Goal: Information Seeking & Learning: Learn about a topic

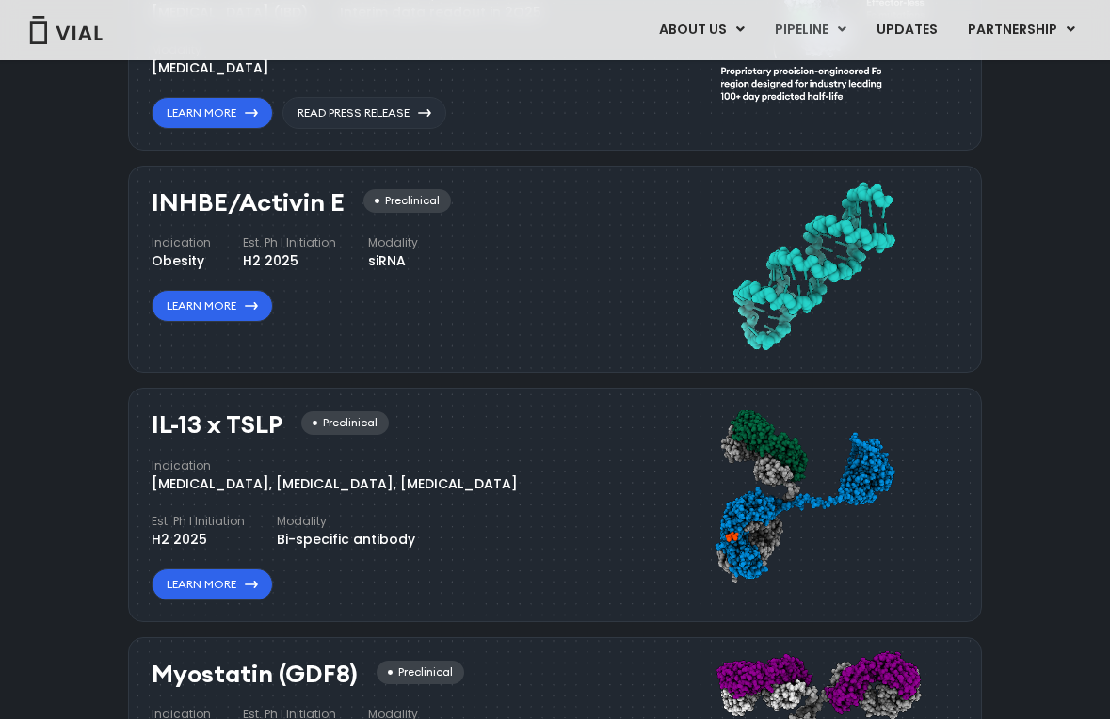
scroll to position [1277, 0]
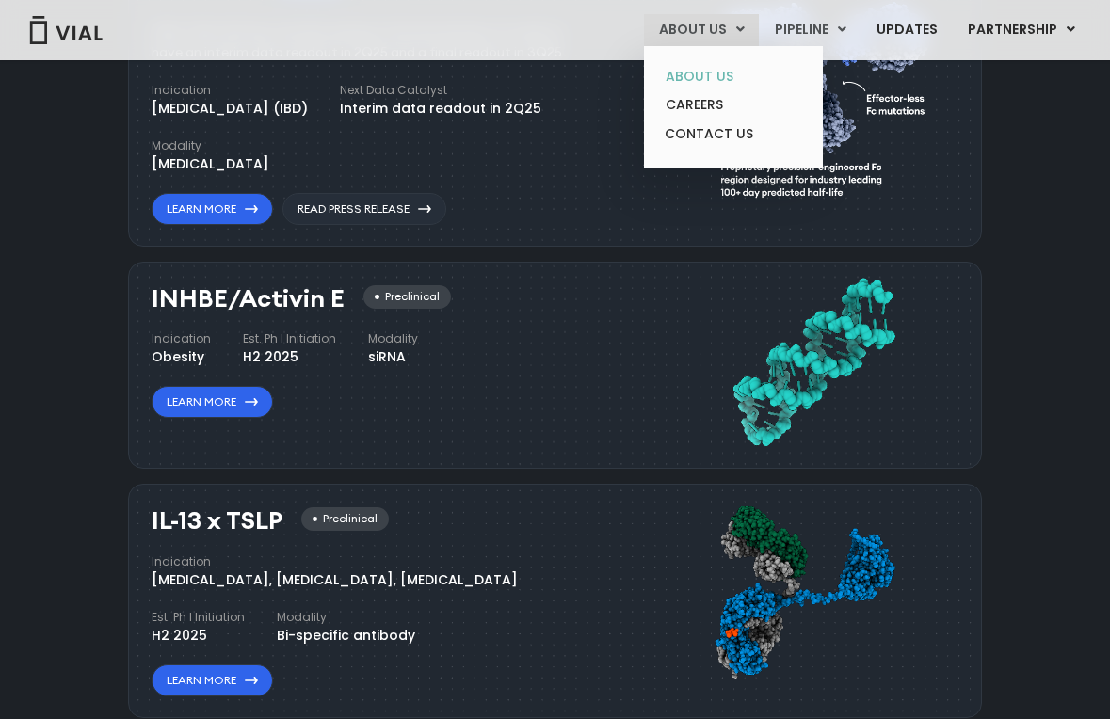
click at [723, 72] on link "ABOUT US" at bounding box center [732, 76] width 165 height 29
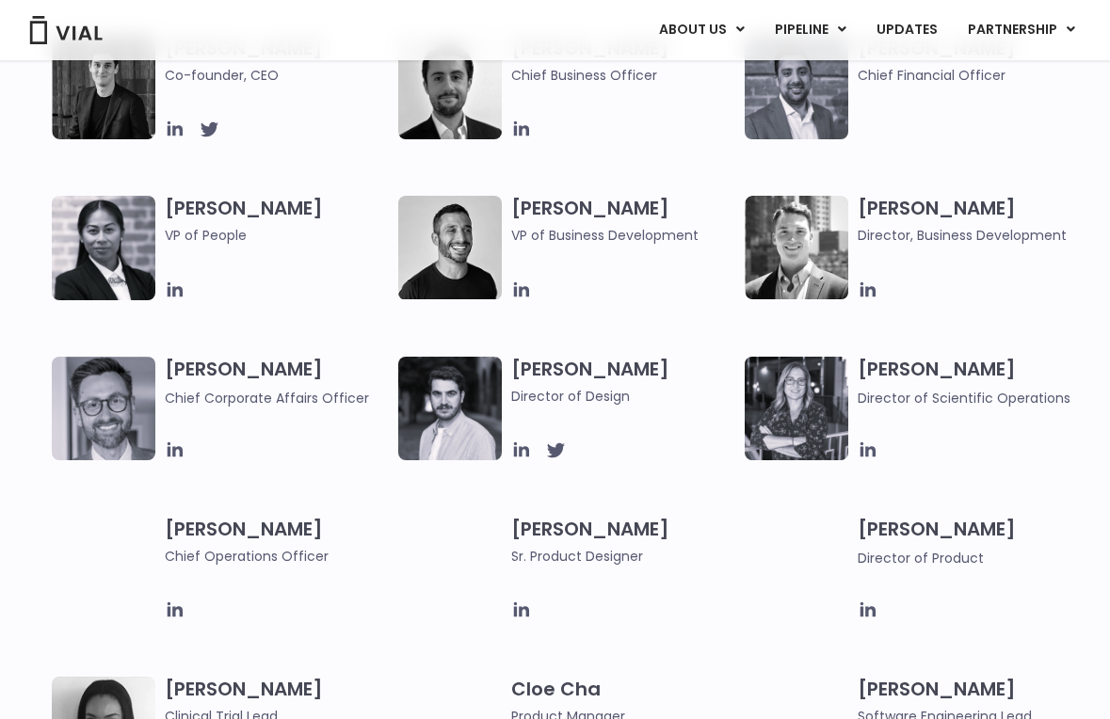
scroll to position [989, 0]
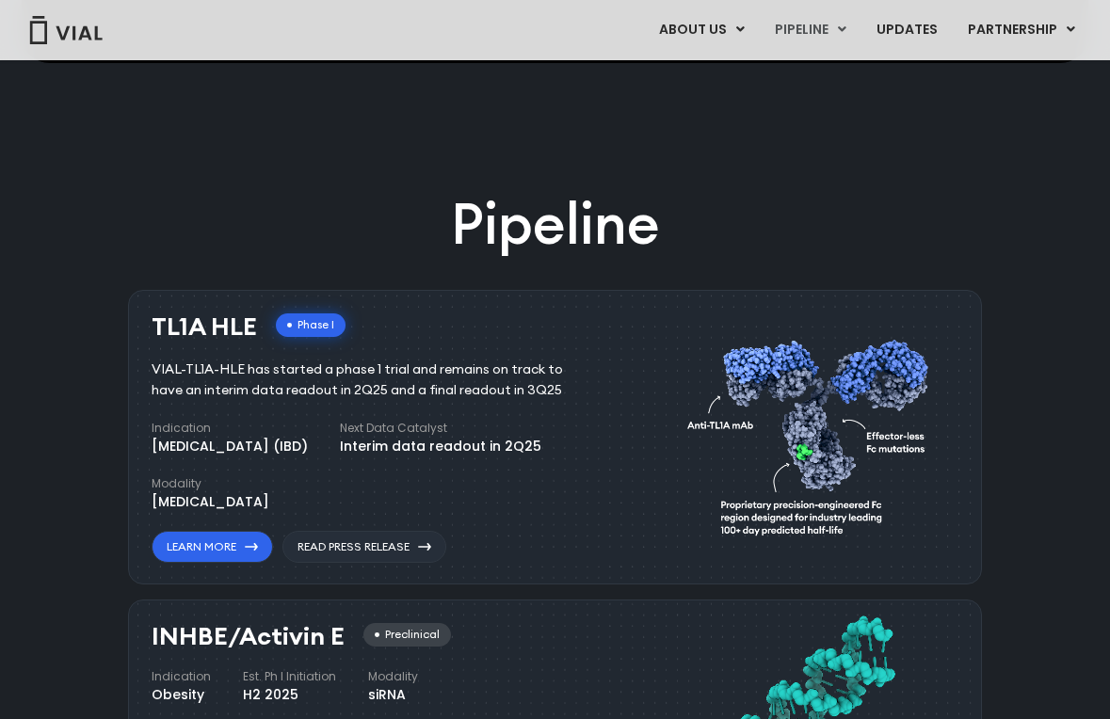
scroll to position [918, 0]
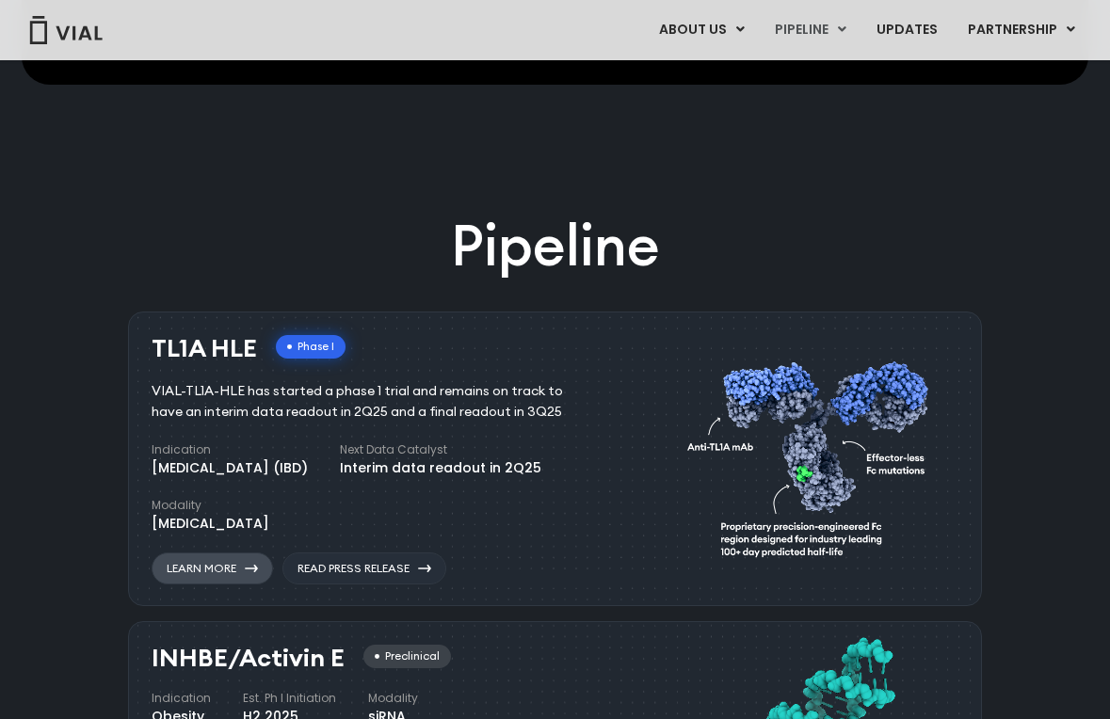
click at [220, 573] on link "Learn More" at bounding box center [212, 569] width 121 height 32
click at [224, 568] on link "Learn More" at bounding box center [212, 569] width 121 height 32
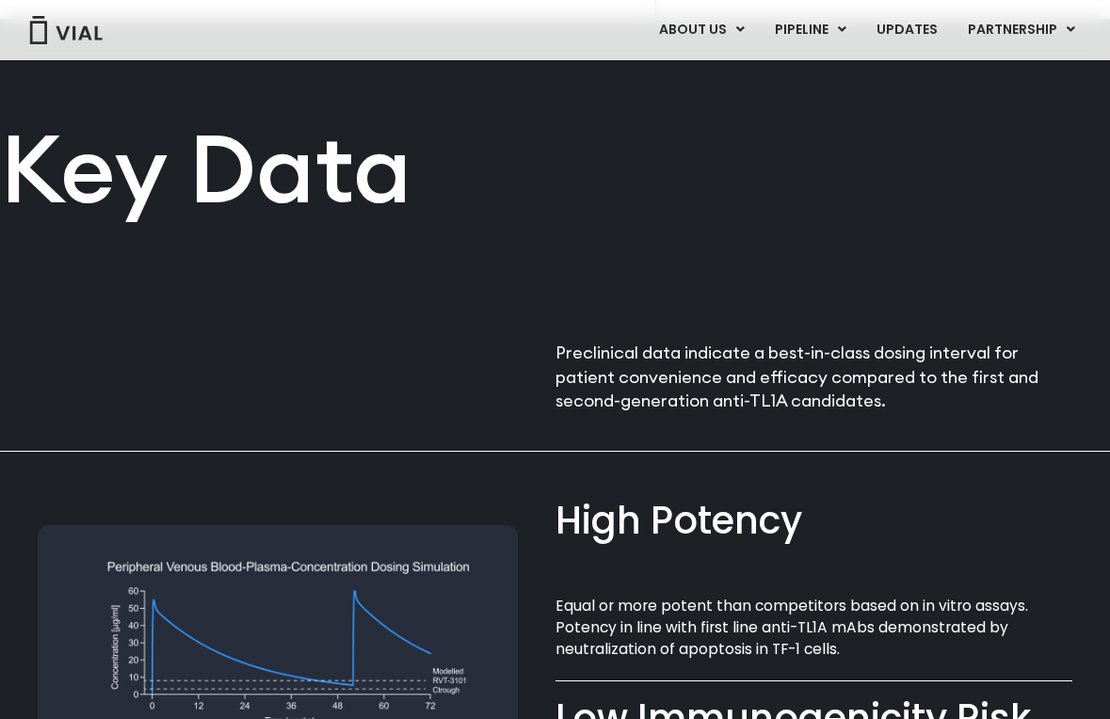
scroll to position [849, 0]
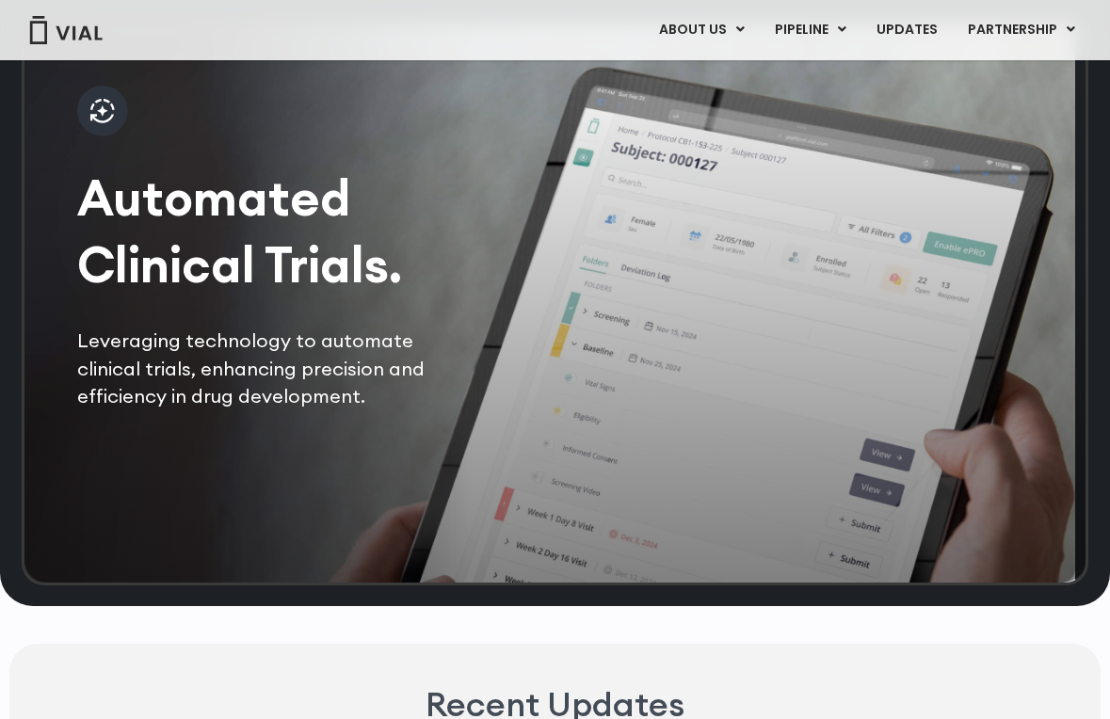
scroll to position [3776, 0]
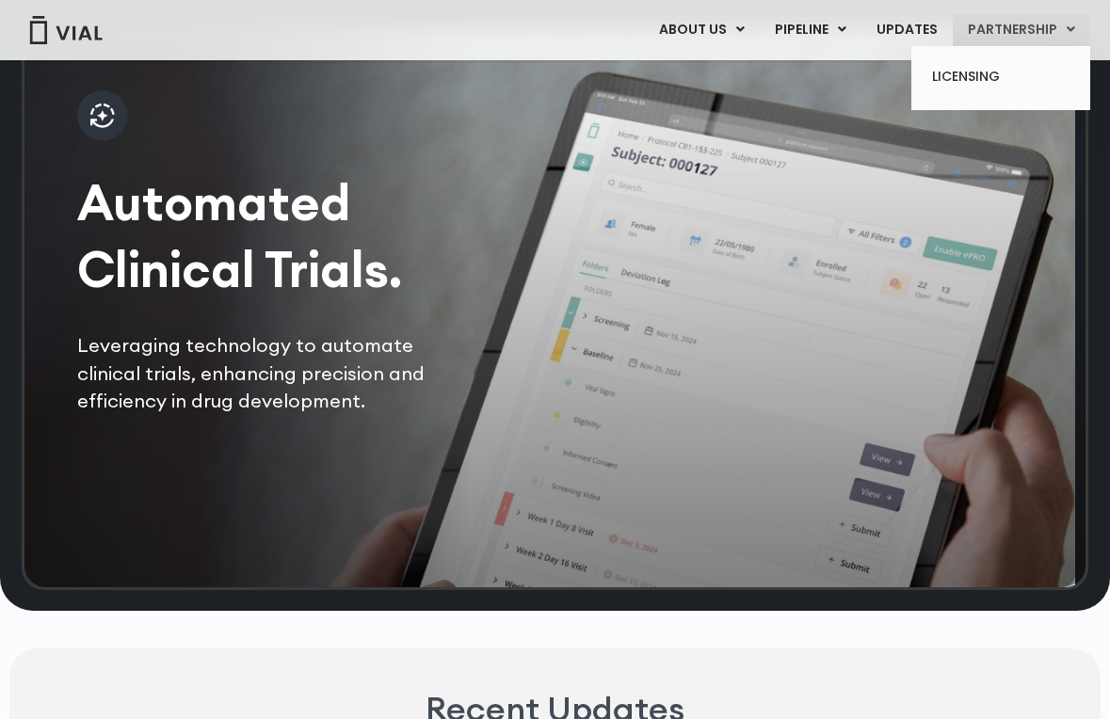
click at [1001, 29] on link "PARTNERSHIP" at bounding box center [1021, 30] width 137 height 32
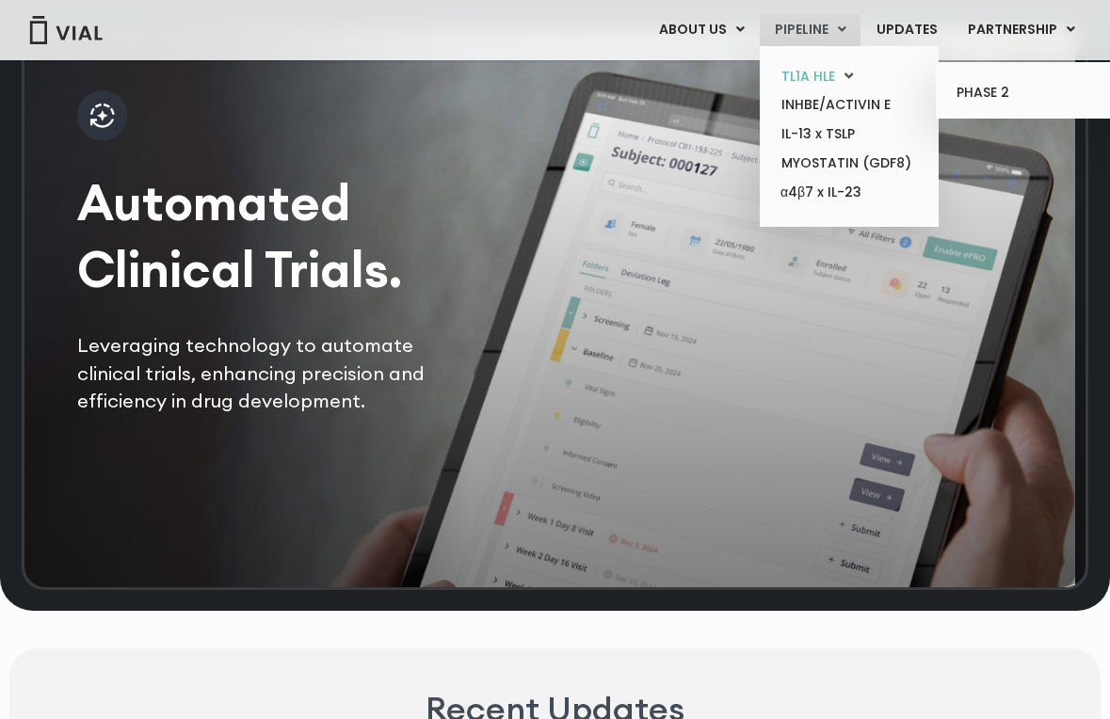
click at [800, 77] on link "TL1A HLE" at bounding box center [848, 76] width 165 height 29
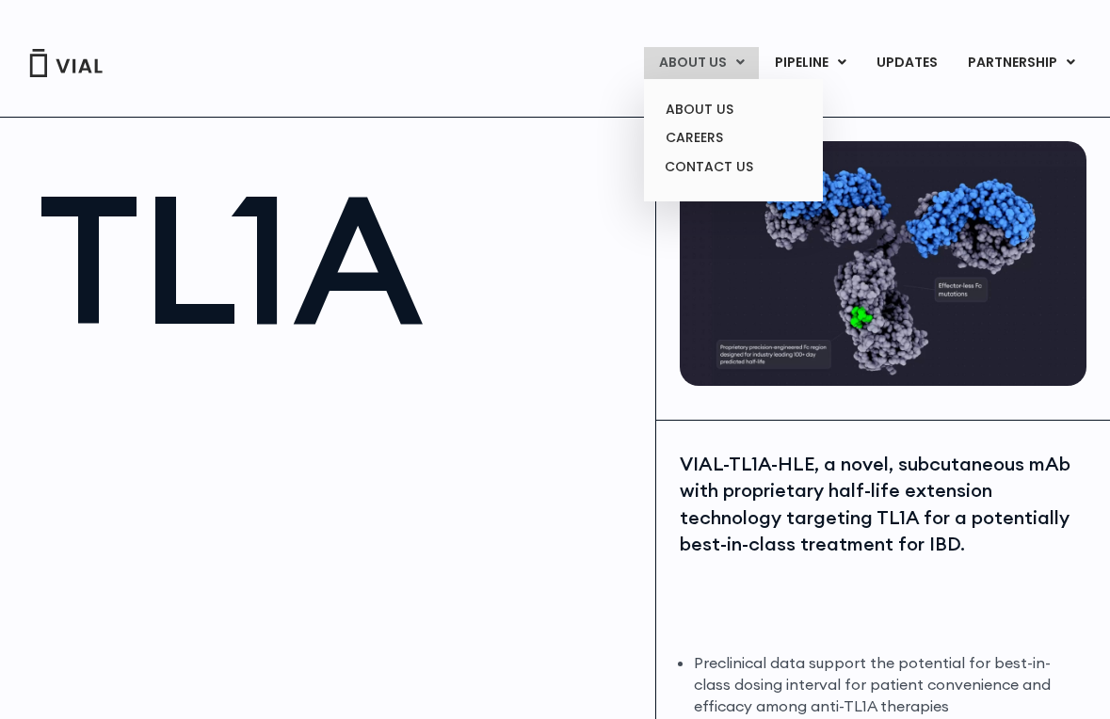
click at [682, 62] on link "ABOUT US" at bounding box center [701, 63] width 115 height 32
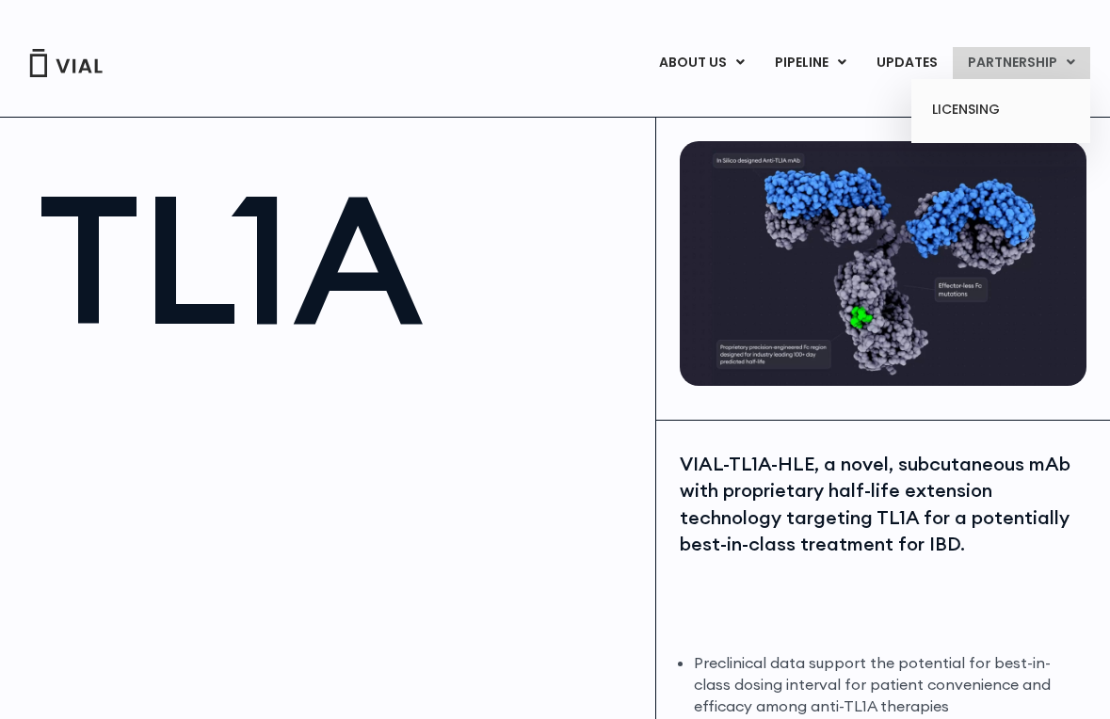
click at [1018, 59] on link "PARTNERSHIP" at bounding box center [1021, 63] width 137 height 32
click at [970, 105] on link "LICENSING" at bounding box center [1000, 110] width 165 height 30
click at [958, 110] on link "LICENSING" at bounding box center [1000, 110] width 165 height 30
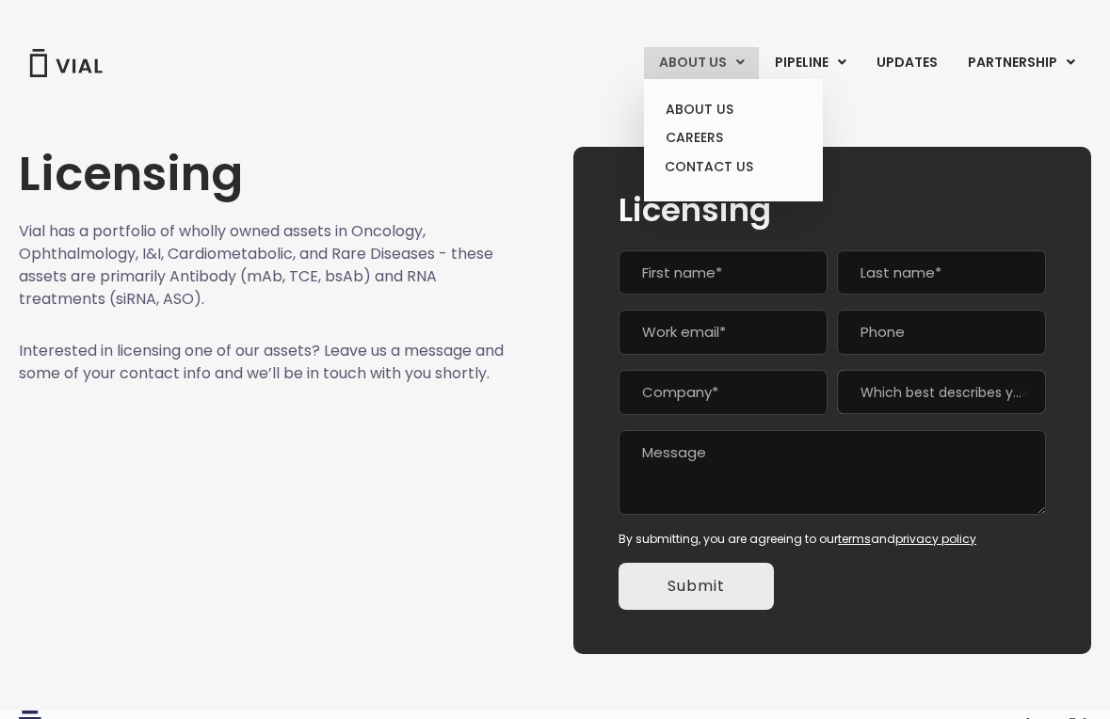
click at [685, 63] on link "ABOUT US" at bounding box center [701, 63] width 115 height 32
click at [698, 107] on link "ABOUT US" at bounding box center [732, 109] width 165 height 29
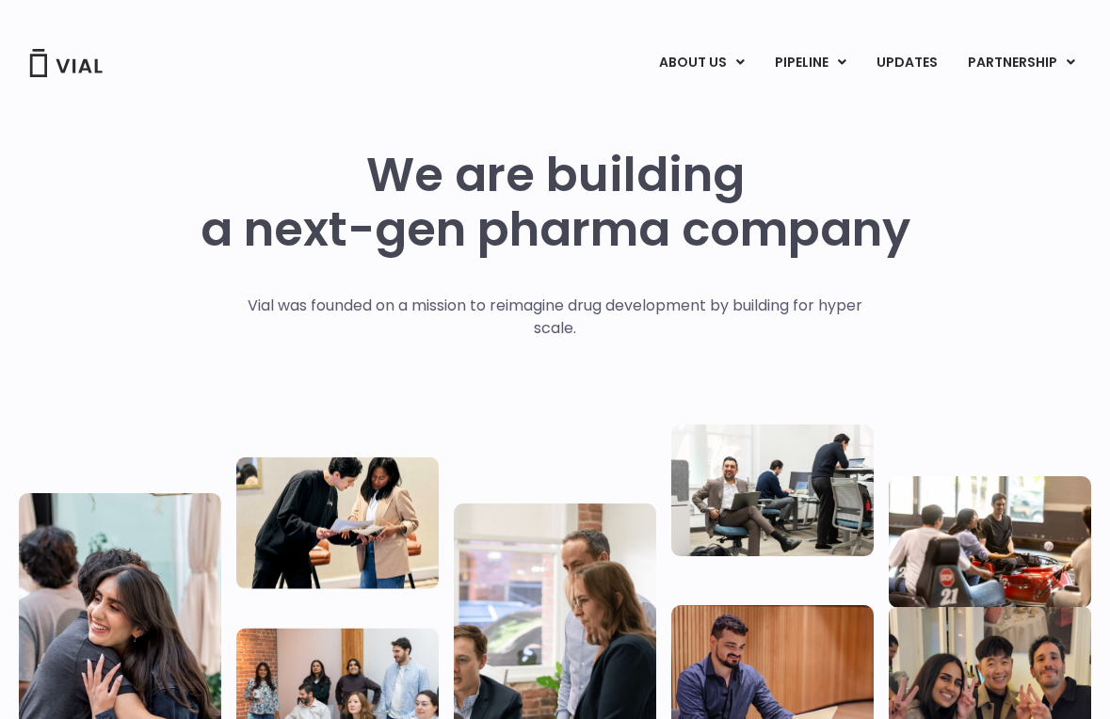
click at [704, 106] on link "ABOUT US" at bounding box center [732, 109] width 165 height 29
click at [88, 59] on img at bounding box center [65, 63] width 75 height 28
click at [87, 62] on img at bounding box center [65, 63] width 75 height 28
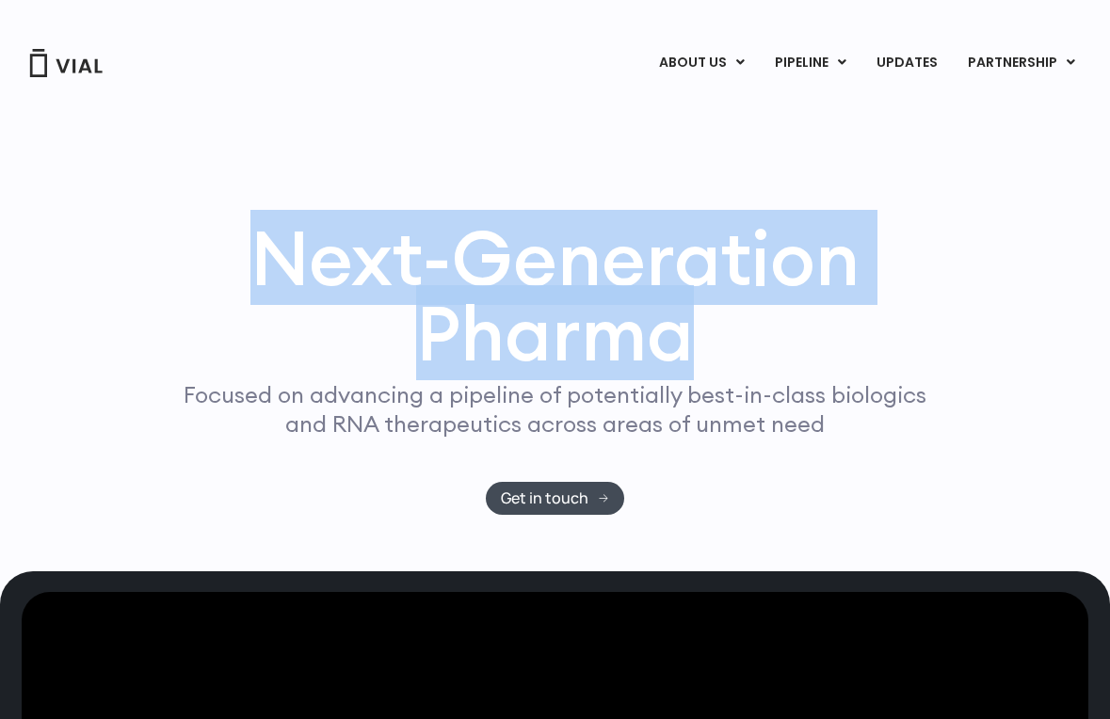
drag, startPoint x: 251, startPoint y: 242, endPoint x: 707, endPoint y: 351, distance: 468.5
click at [707, 351] on h1 "Next-Generation Pharma" at bounding box center [555, 295] width 815 height 151
copy h1 "Next-Generation Pharma"
